Goal: Task Accomplishment & Management: Manage account settings

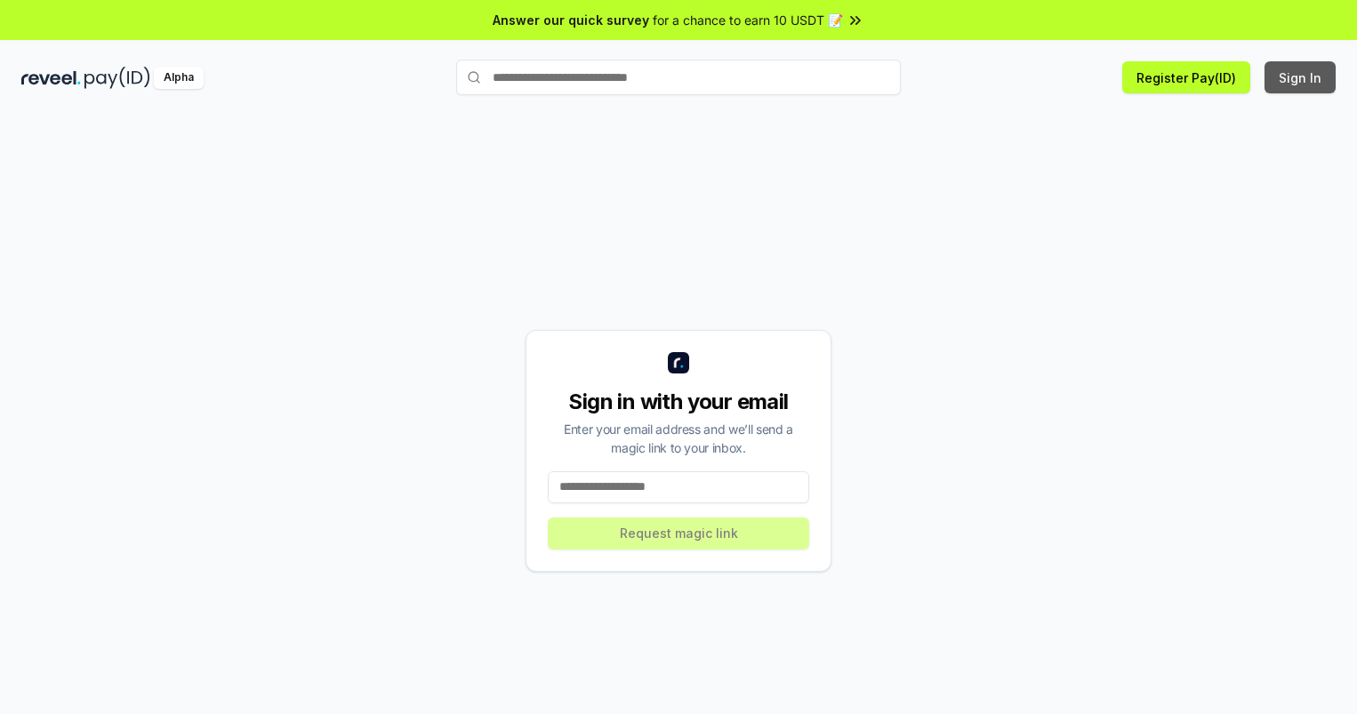
click at [1301, 77] on button "Sign In" at bounding box center [1300, 77] width 71 height 32
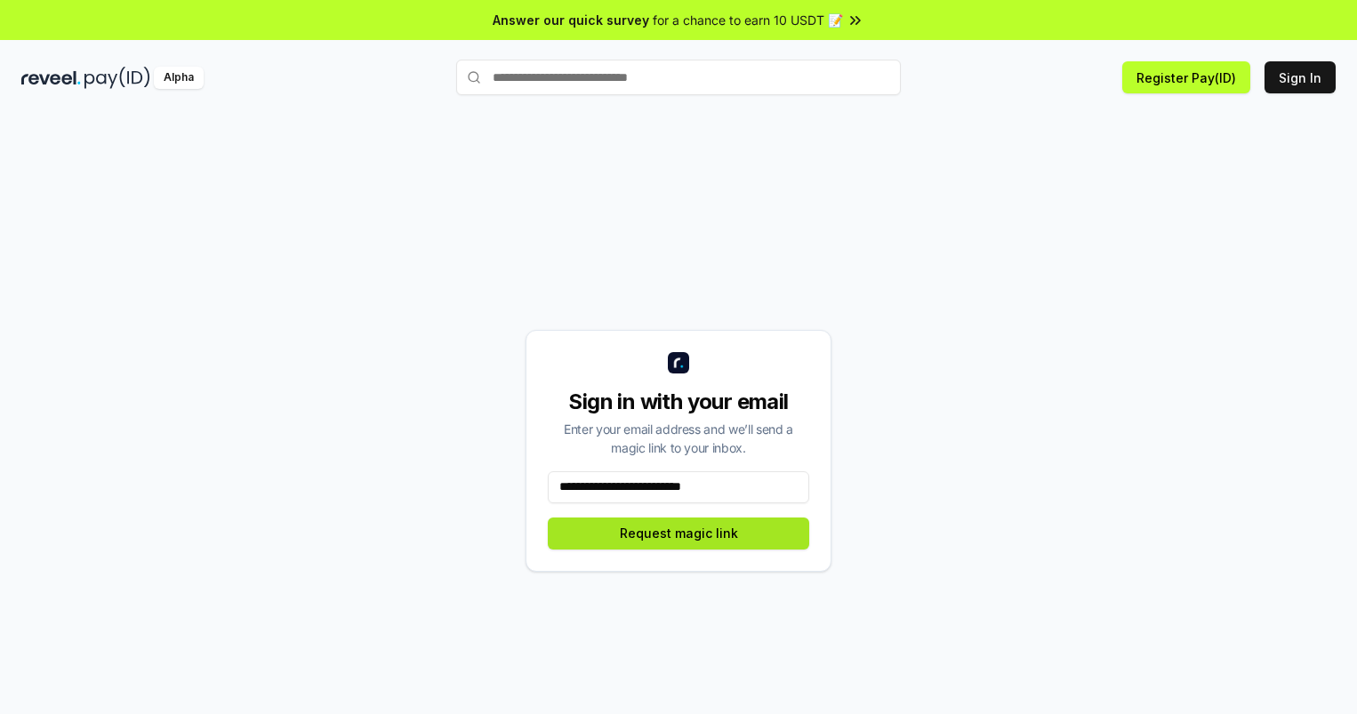
type input "**********"
click at [679, 533] on button "Request magic link" at bounding box center [678, 534] width 261 height 32
